Goal: Task Accomplishment & Management: Manage account settings

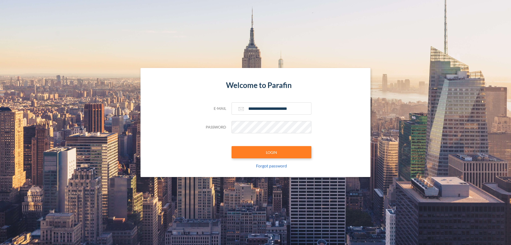
type input "**********"
click at [272, 152] on button "LOGIN" at bounding box center [272, 152] width 80 height 12
